Goal: Task Accomplishment & Management: Use online tool/utility

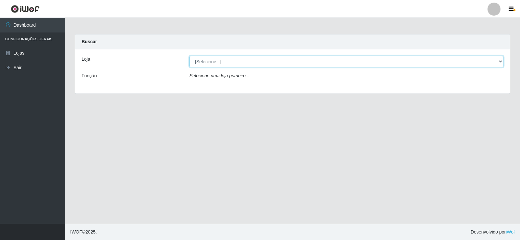
click at [225, 65] on select "[Selecione...] SuperFácil Atacado - [GEOGRAPHIC_DATA]" at bounding box center [347, 61] width 314 height 11
select select "504"
click at [190, 56] on select "[Selecione...] SuperFácil Atacado - [GEOGRAPHIC_DATA]" at bounding box center [347, 61] width 314 height 11
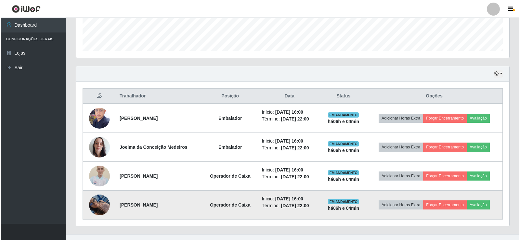
scroll to position [191, 0]
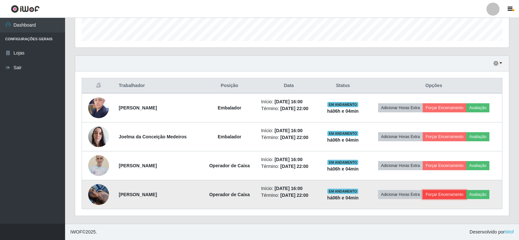
click at [443, 196] on button "Forçar Encerramento" at bounding box center [444, 194] width 44 height 9
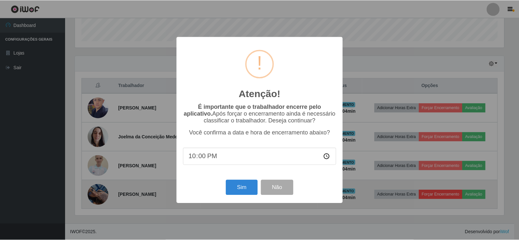
scroll to position [135, 430]
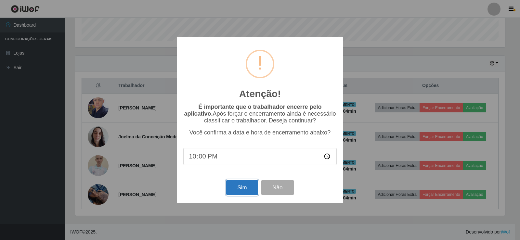
click at [239, 193] on button "Sim" at bounding box center [242, 187] width 32 height 15
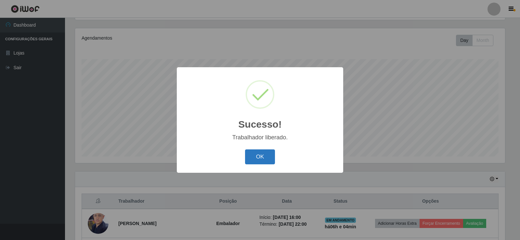
click at [263, 160] on button "OK" at bounding box center [260, 157] width 30 height 15
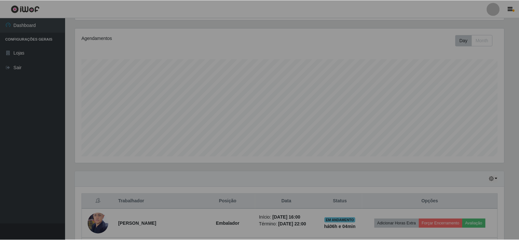
scroll to position [135, 433]
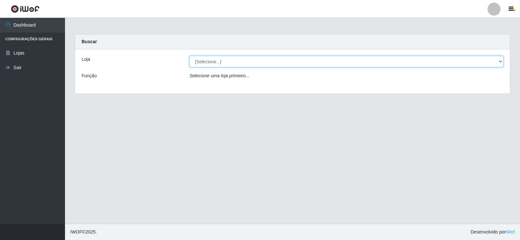
click at [234, 64] on select "[Selecione...] SuperFácil Atacado - [GEOGRAPHIC_DATA]" at bounding box center [347, 61] width 314 height 11
select select "504"
click at [190, 56] on select "[Selecione...] SuperFácil Atacado - [GEOGRAPHIC_DATA]" at bounding box center [347, 61] width 314 height 11
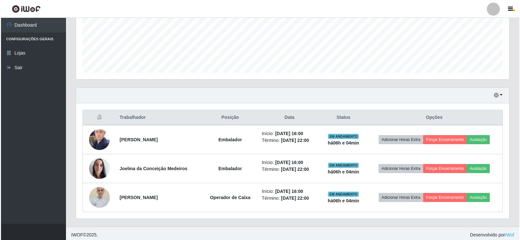
scroll to position [163, 0]
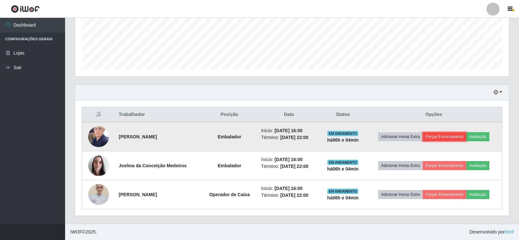
click at [446, 135] on button "Forçar Encerramento" at bounding box center [444, 136] width 44 height 9
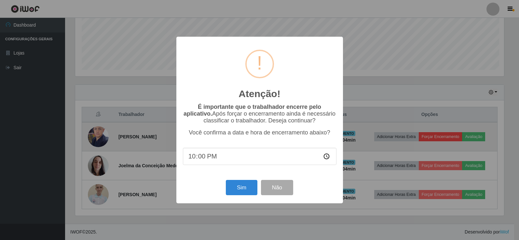
scroll to position [135, 430]
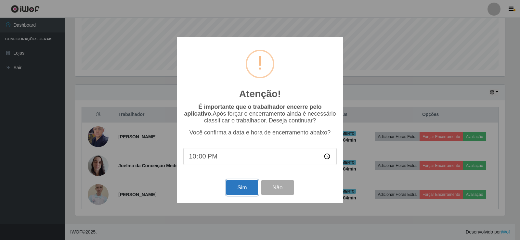
click at [248, 191] on button "Sim" at bounding box center [242, 187] width 32 height 15
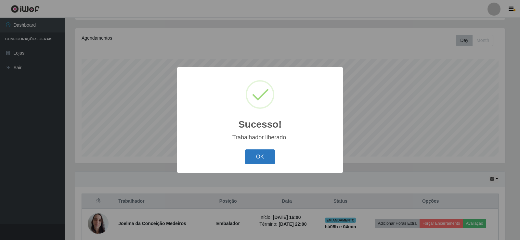
click at [263, 157] on button "OK" at bounding box center [260, 157] width 30 height 15
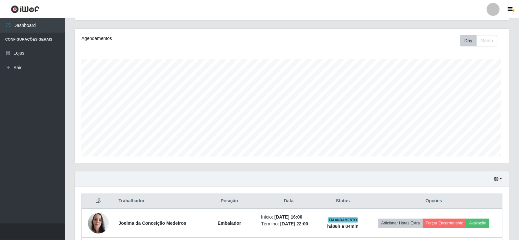
scroll to position [135, 433]
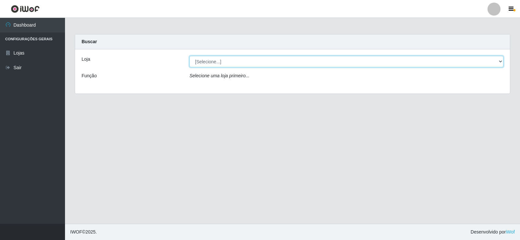
drag, startPoint x: 212, startPoint y: 61, endPoint x: 213, endPoint y: 65, distance: 3.7
click at [212, 61] on select "[Selecione...] SuperFácil Atacado - [GEOGRAPHIC_DATA]" at bounding box center [347, 61] width 314 height 11
select select "504"
click at [190, 56] on select "[Selecione...] SuperFácil Atacado - [GEOGRAPHIC_DATA]" at bounding box center [347, 61] width 314 height 11
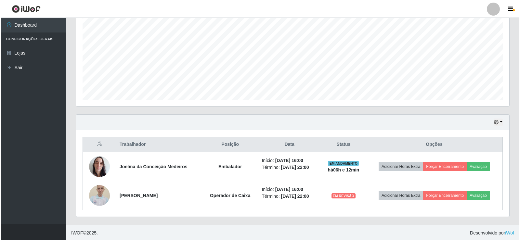
scroll to position [134, 0]
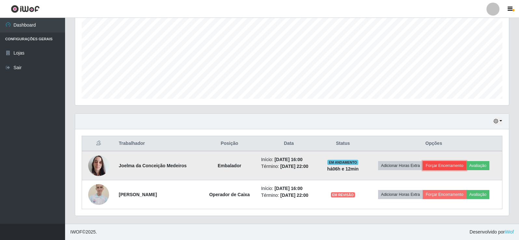
click at [450, 167] on button "Forçar Encerramento" at bounding box center [444, 165] width 44 height 9
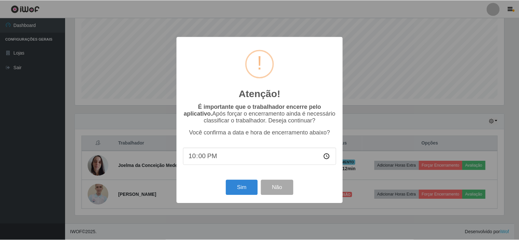
scroll to position [135, 430]
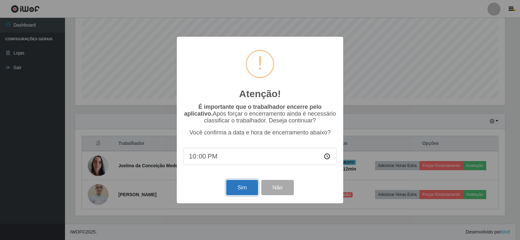
click at [234, 185] on button "Sim" at bounding box center [242, 187] width 32 height 15
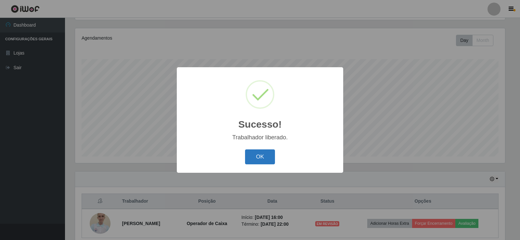
click at [255, 155] on button "OK" at bounding box center [260, 157] width 30 height 15
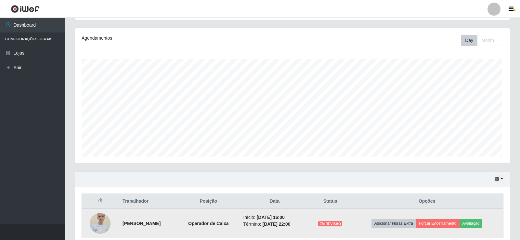
scroll to position [135, 433]
click at [438, 225] on button "Forçar Encerramento" at bounding box center [437, 223] width 44 height 9
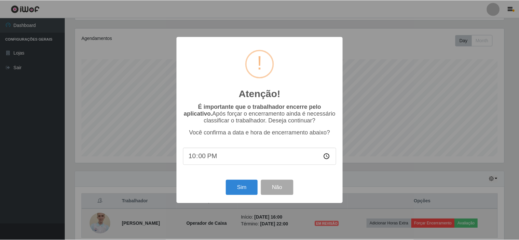
scroll to position [135, 430]
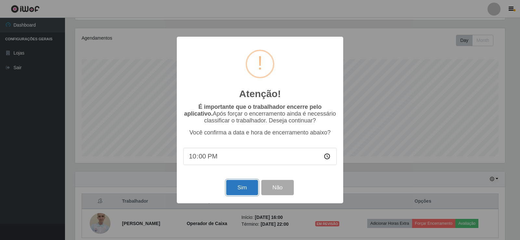
click at [234, 191] on button "Sim" at bounding box center [242, 187] width 32 height 15
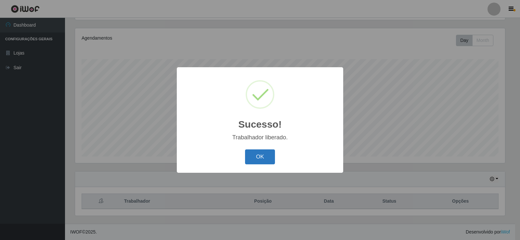
click at [262, 154] on button "OK" at bounding box center [260, 157] width 30 height 15
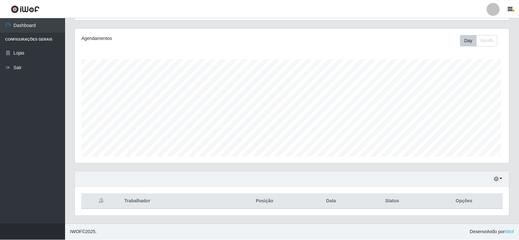
scroll to position [135, 433]
